Goal: Task Accomplishment & Management: Complete application form

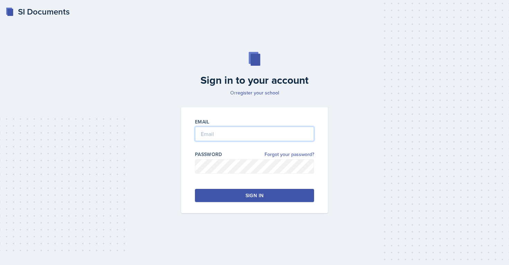
type input "[EMAIL_ADDRESS][PERSON_NAME][DOMAIN_NAME]"
click at [232, 195] on button "Sign in" at bounding box center [254, 195] width 119 height 13
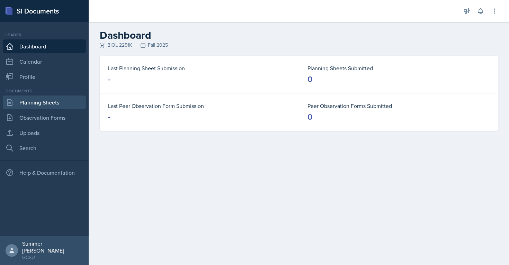
click at [59, 102] on link "Planning Sheets" at bounding box center [44, 103] width 83 height 14
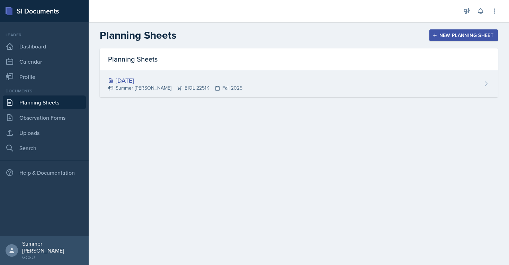
click at [278, 81] on div "[DATE] Summer [PERSON_NAME] BIOL 2251K Fall 2025" at bounding box center [299, 83] width 398 height 27
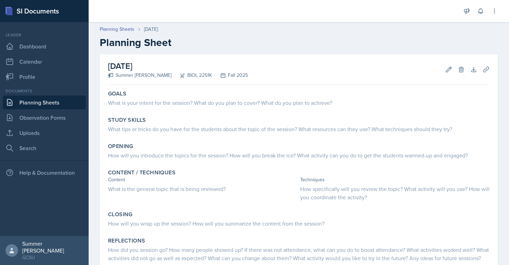
click at [49, 103] on link "Planning Sheets" at bounding box center [44, 103] width 83 height 14
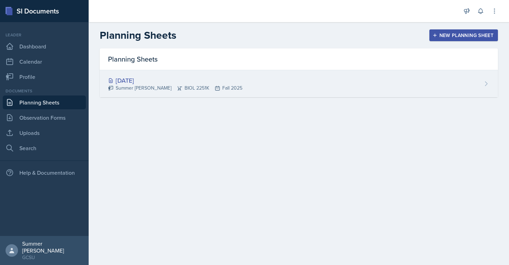
click at [481, 89] on div "[DATE] Summer [PERSON_NAME] BIOL 2251K Fall 2025" at bounding box center [299, 83] width 398 height 27
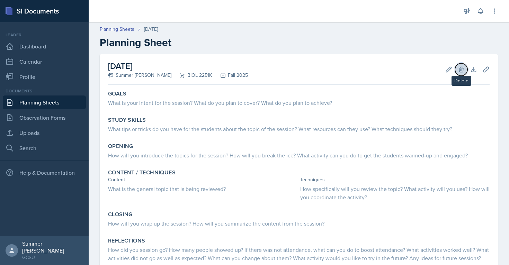
click at [461, 70] on icon at bounding box center [461, 69] width 7 height 7
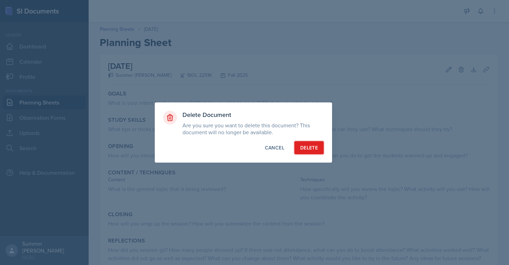
click at [314, 144] on button "Delete" at bounding box center [308, 147] width 29 height 13
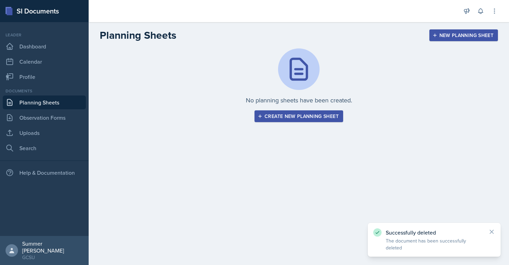
click at [465, 33] on div "New Planning Sheet" at bounding box center [464, 36] width 60 height 6
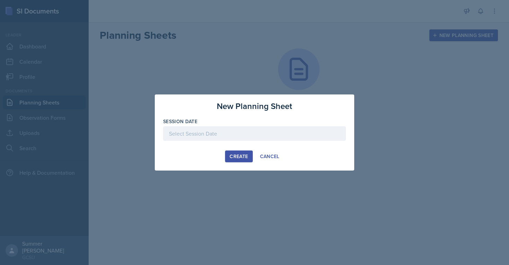
click at [224, 137] on div at bounding box center [254, 133] width 183 height 15
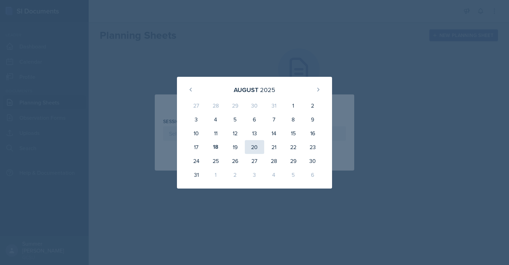
click at [252, 147] on div "20" at bounding box center [254, 147] width 19 height 14
type input "[DATE]"
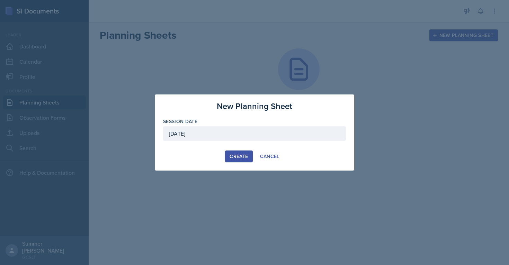
click at [240, 155] on div "Create" at bounding box center [239, 157] width 18 height 6
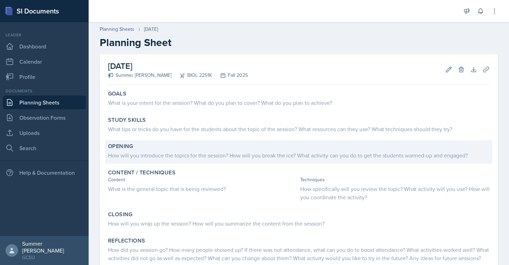
click at [159, 153] on div "How will you introduce the topics for the session? How will you break the ice? …" at bounding box center [299, 155] width 382 height 8
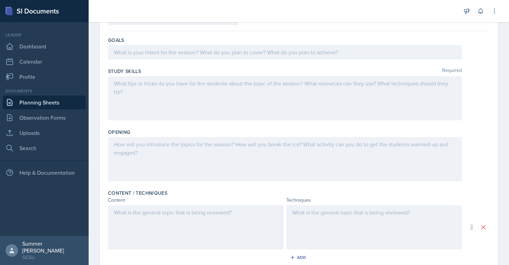
click at [139, 167] on div at bounding box center [285, 159] width 354 height 44
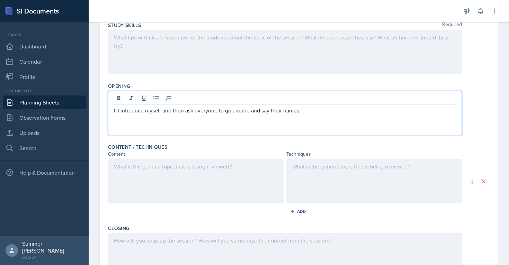
scroll to position [77, 0]
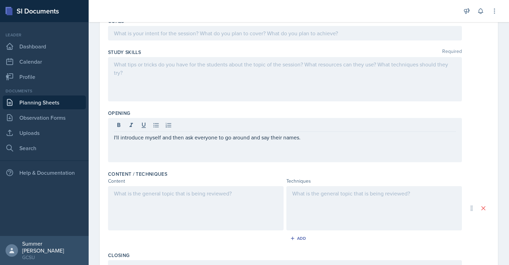
click at [211, 150] on div "I'll introduce myself and then ask everyone to go around and say their names." at bounding box center [285, 140] width 354 height 44
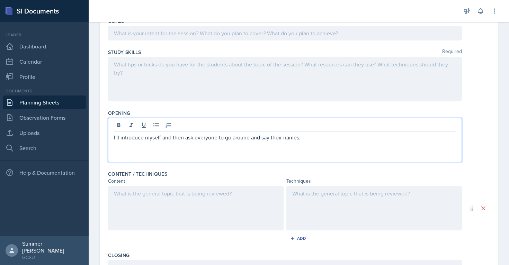
click at [299, 103] on div "Study Skills Required" at bounding box center [299, 76] width 382 height 61
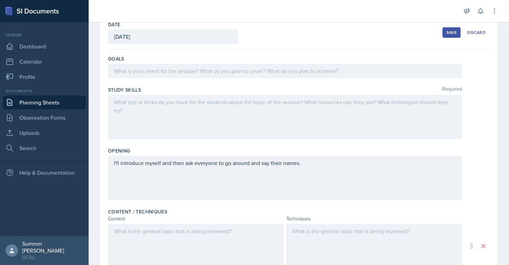
click at [314, 165] on p "I'll introduce myself and then ask everyone to go around and say their names." at bounding box center [285, 163] width 342 height 8
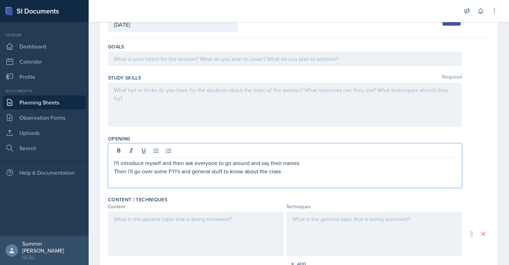
click at [267, 205] on div "Content" at bounding box center [196, 206] width 176 height 7
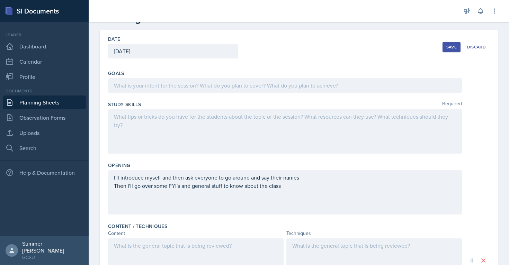
scroll to position [21, 0]
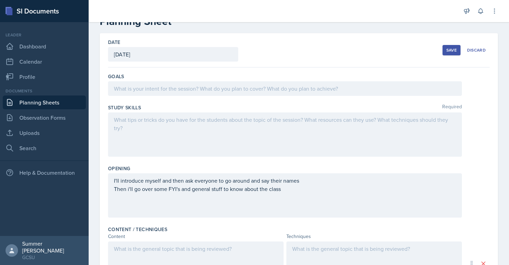
click at [157, 87] on p at bounding box center [285, 89] width 342 height 8
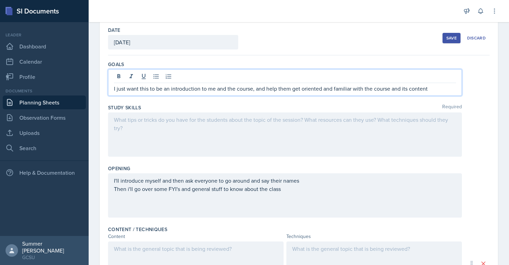
click at [274, 58] on div "Goals I just want this to be an introduction to me and the course, and help the…" at bounding box center [299, 243] width 382 height 377
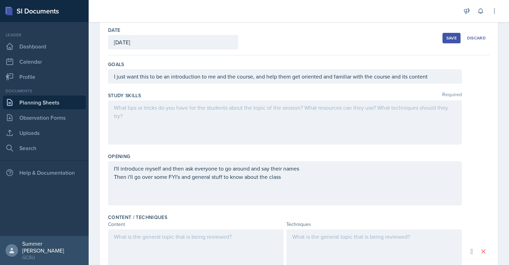
click at [255, 82] on div "I just want this to be an introduction to me and the course, and help them get …" at bounding box center [285, 76] width 354 height 15
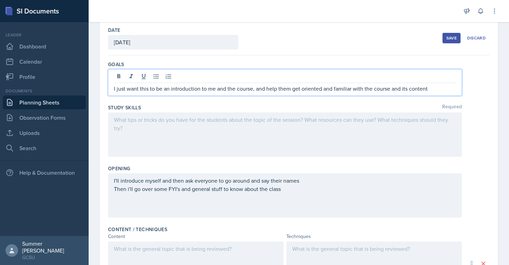
scroll to position [45, 0]
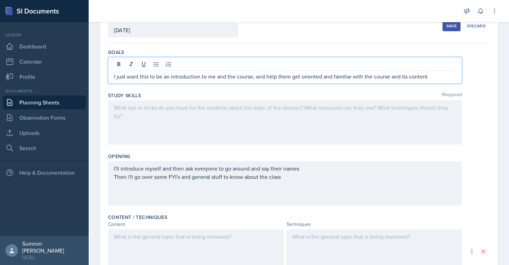
click at [261, 76] on p "I just want this to be an introduction to me and the course, and help them get …" at bounding box center [285, 76] width 342 height 8
drag, startPoint x: 409, startPoint y: 77, endPoint x: 391, endPoint y: 74, distance: 18.2
click at [391, 75] on p "I just want this to be an introduction to me and the course, and help them get …" at bounding box center [285, 76] width 342 height 8
click at [377, 51] on div "Goals" at bounding box center [299, 52] width 382 height 7
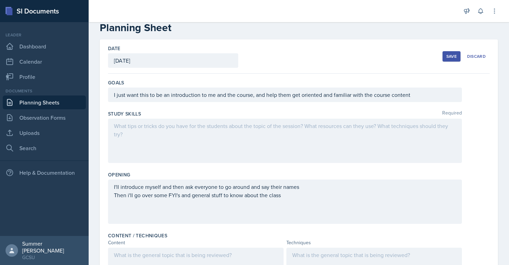
scroll to position [0, 0]
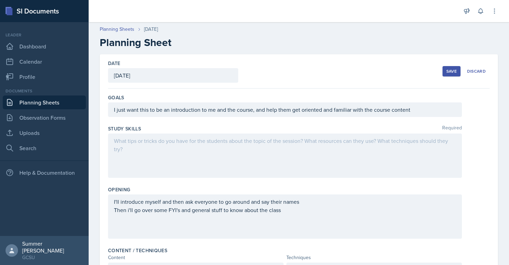
click at [448, 71] on div "Save" at bounding box center [452, 72] width 10 height 6
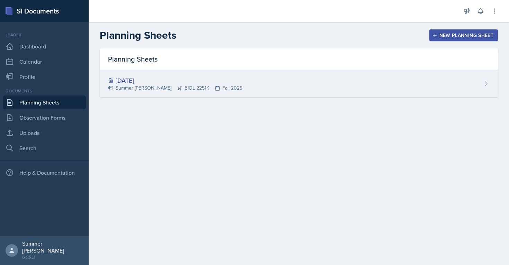
click at [189, 80] on div "[DATE]" at bounding box center [175, 80] width 134 height 9
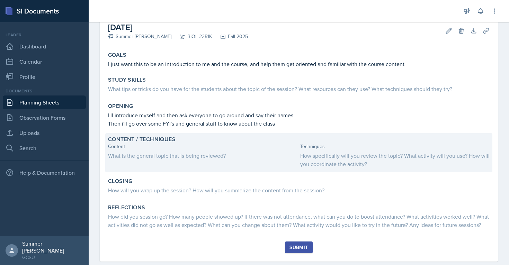
scroll to position [35, 0]
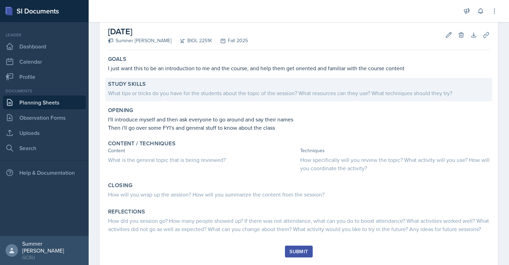
click at [158, 86] on div "Study Skills" at bounding box center [299, 84] width 382 height 7
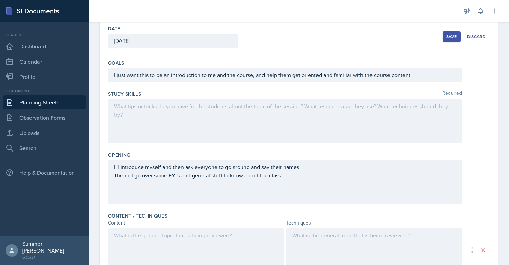
scroll to position [32, 0]
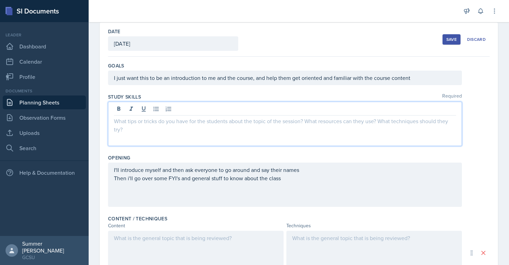
click at [150, 108] on div at bounding box center [285, 124] width 354 height 44
click at [326, 53] on div "Date [DATE] [DATE] 27 28 29 30 31 1 2 3 4 5 6 7 8 9 10 11 12 13 14 15 16 17 18 …" at bounding box center [299, 40] width 382 height 34
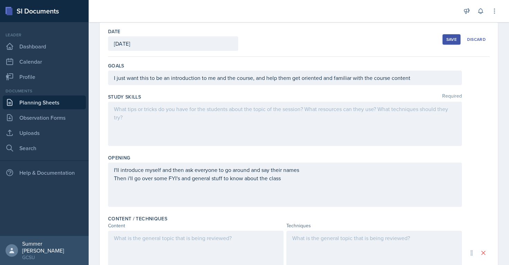
click at [453, 40] on div "Save" at bounding box center [452, 40] width 10 height 6
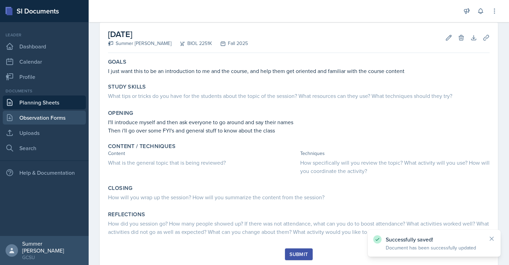
click at [69, 116] on link "Observation Forms" at bounding box center [44, 118] width 83 height 14
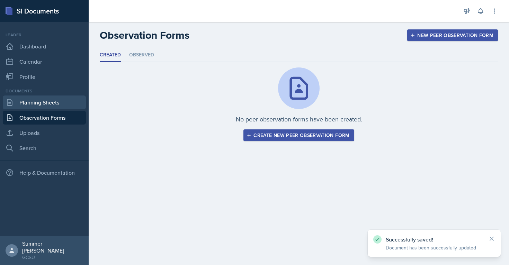
click at [59, 103] on link "Planning Sheets" at bounding box center [44, 103] width 83 height 14
